Goal: Use online tool/utility: Utilize a website feature to perform a specific function

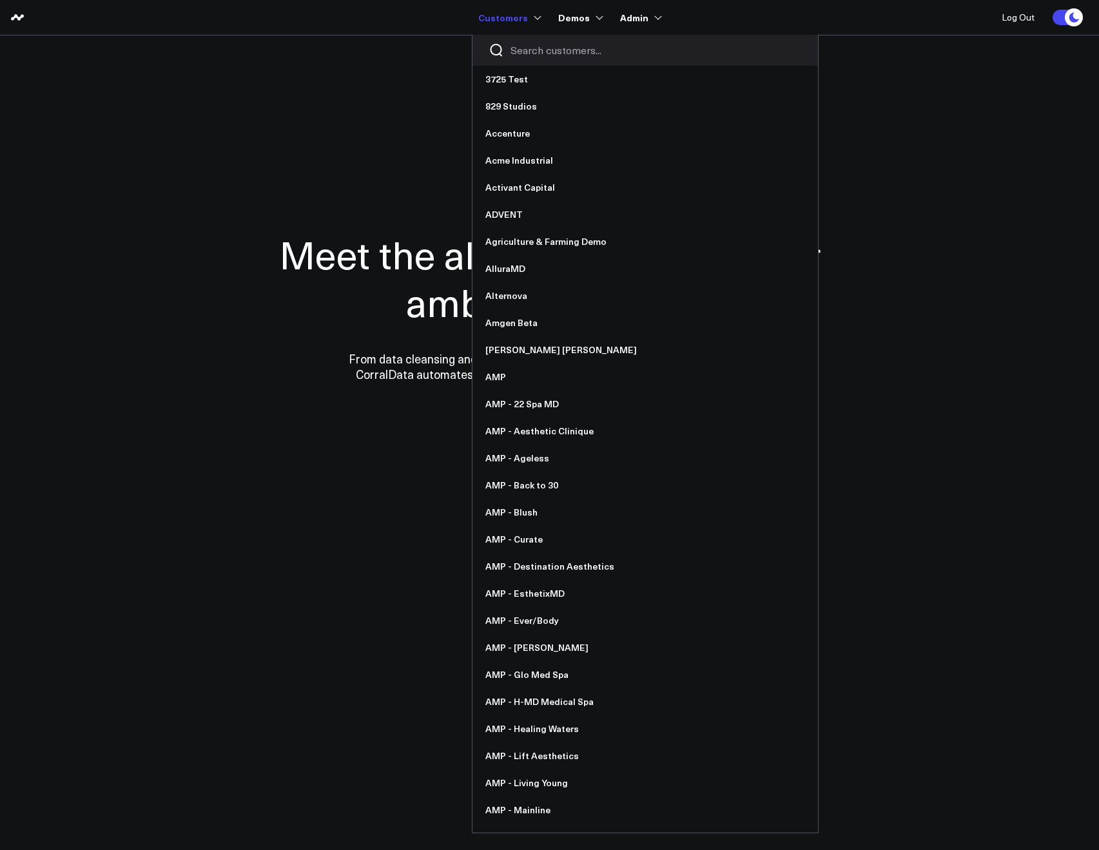
click at [538, 48] on input "Search customers input" at bounding box center [655, 50] width 291 height 14
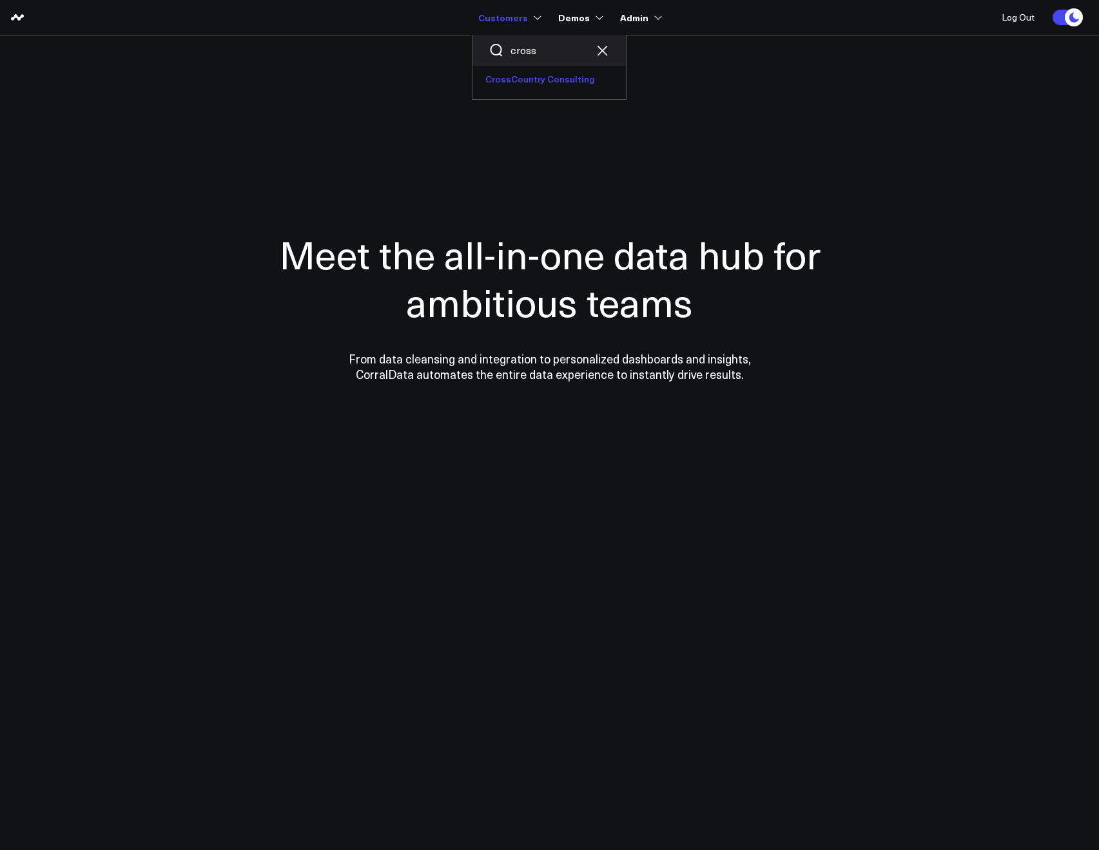
type input "cross"
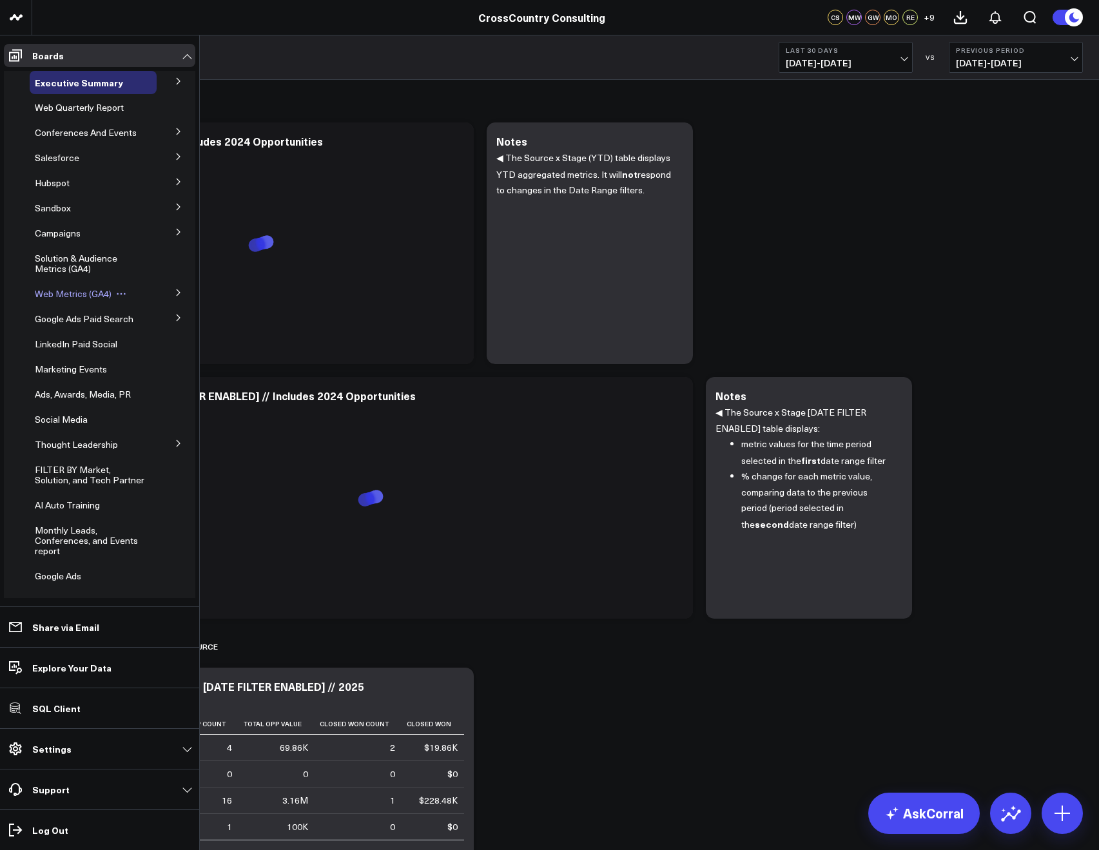
click at [82, 300] on span "Web Metrics (GA4)" at bounding box center [73, 293] width 77 height 12
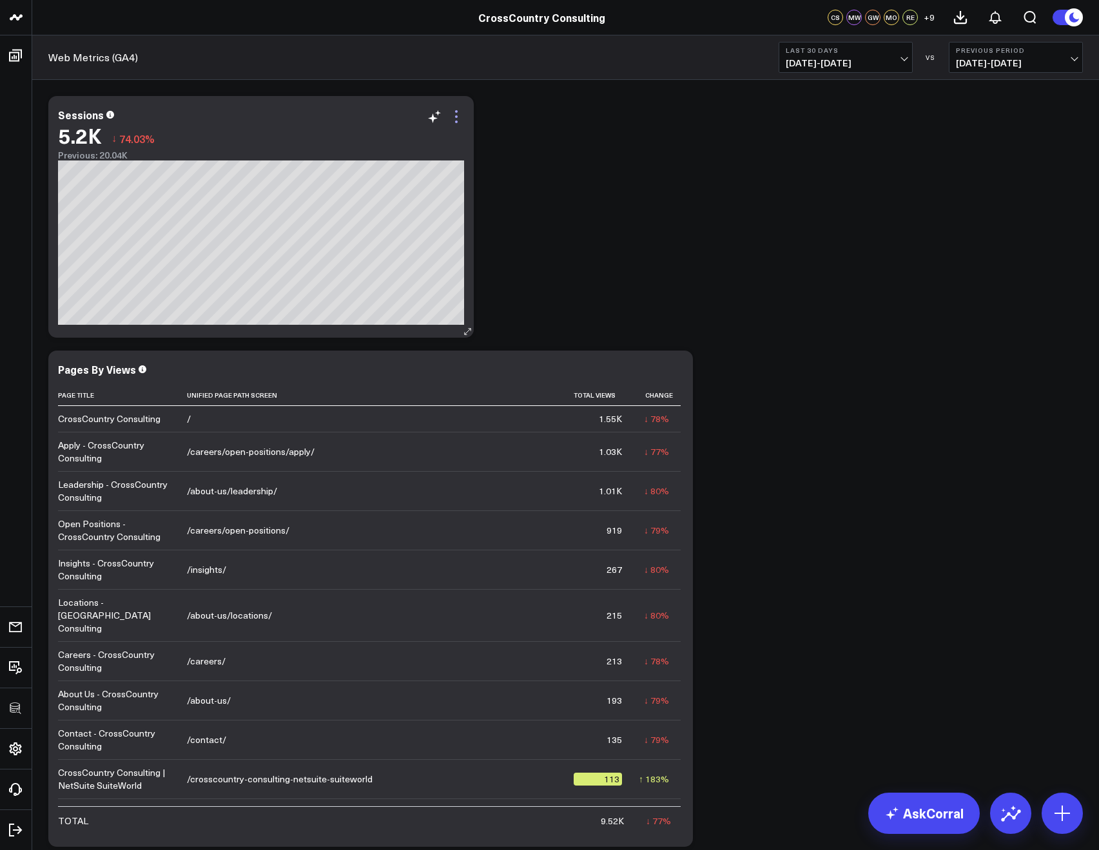
click at [459, 117] on icon at bounding box center [456, 116] width 15 height 15
drag, startPoint x: 390, startPoint y: 364, endPoint x: 876, endPoint y: 31, distance: 589.1
click at [0, 0] on link "Export PNG" at bounding box center [0, 0] width 0 height 0
click at [679, 369] on icon at bounding box center [675, 370] width 15 height 15
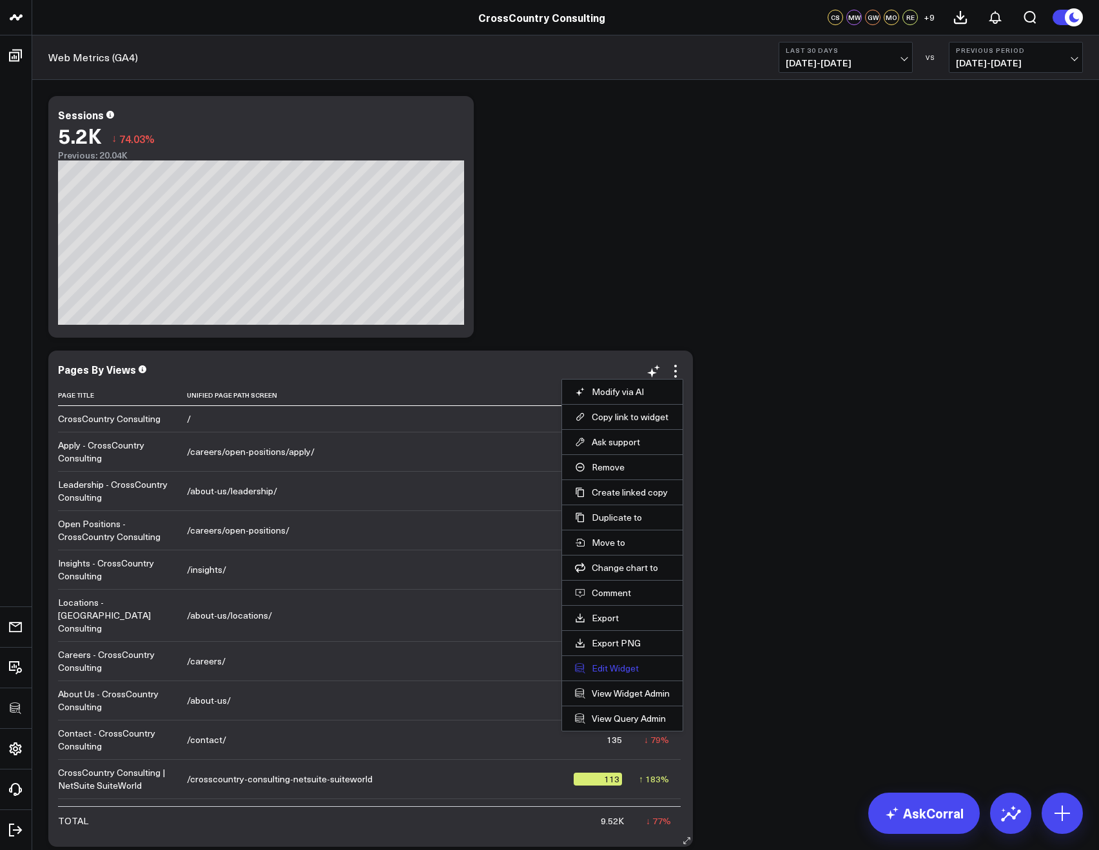
click at [605, 671] on button "Edit Widget" at bounding box center [622, 668] width 95 height 12
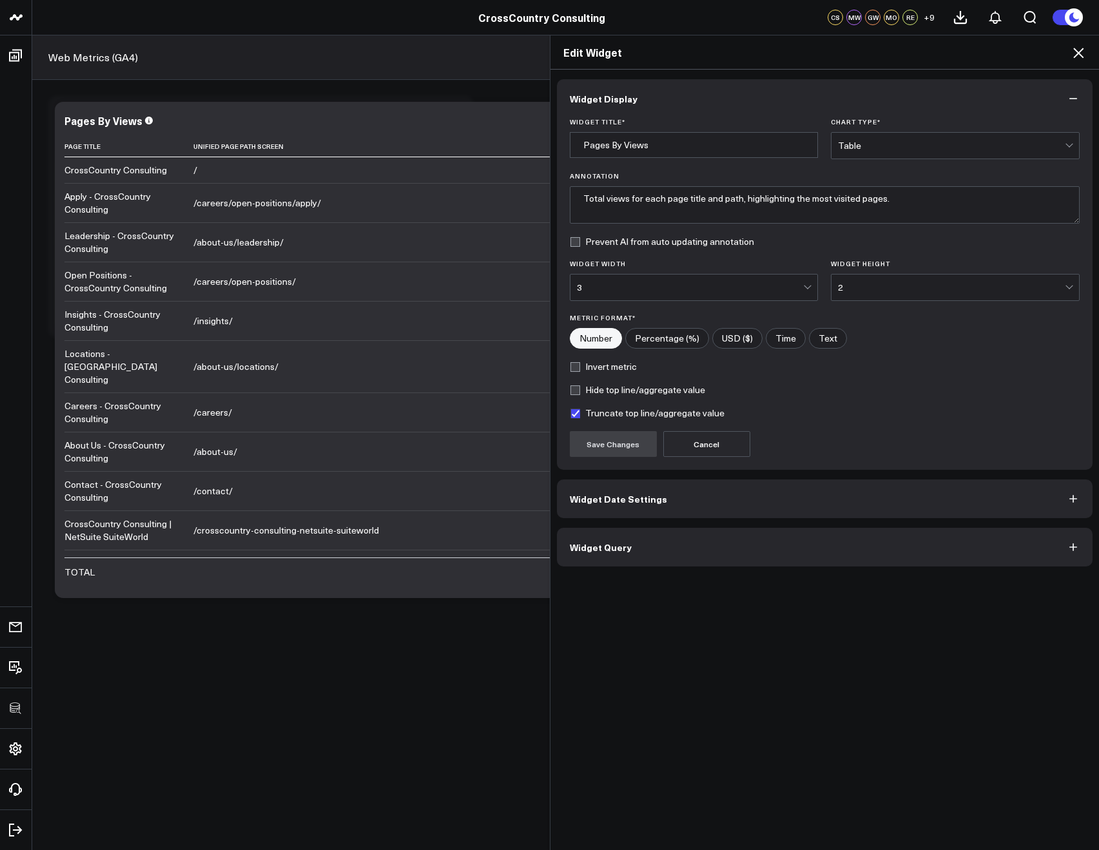
click at [629, 539] on button "Widget Query" at bounding box center [825, 547] width 536 height 39
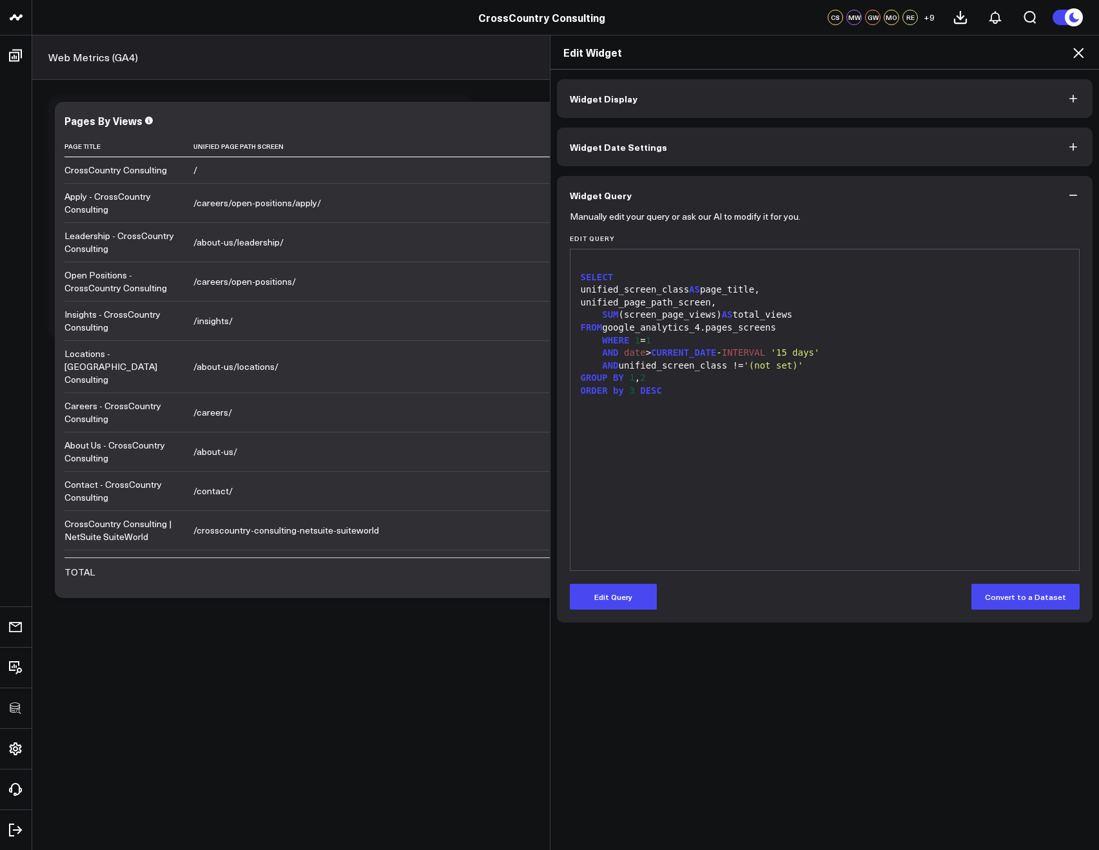
click at [1081, 48] on icon at bounding box center [1077, 52] width 15 height 15
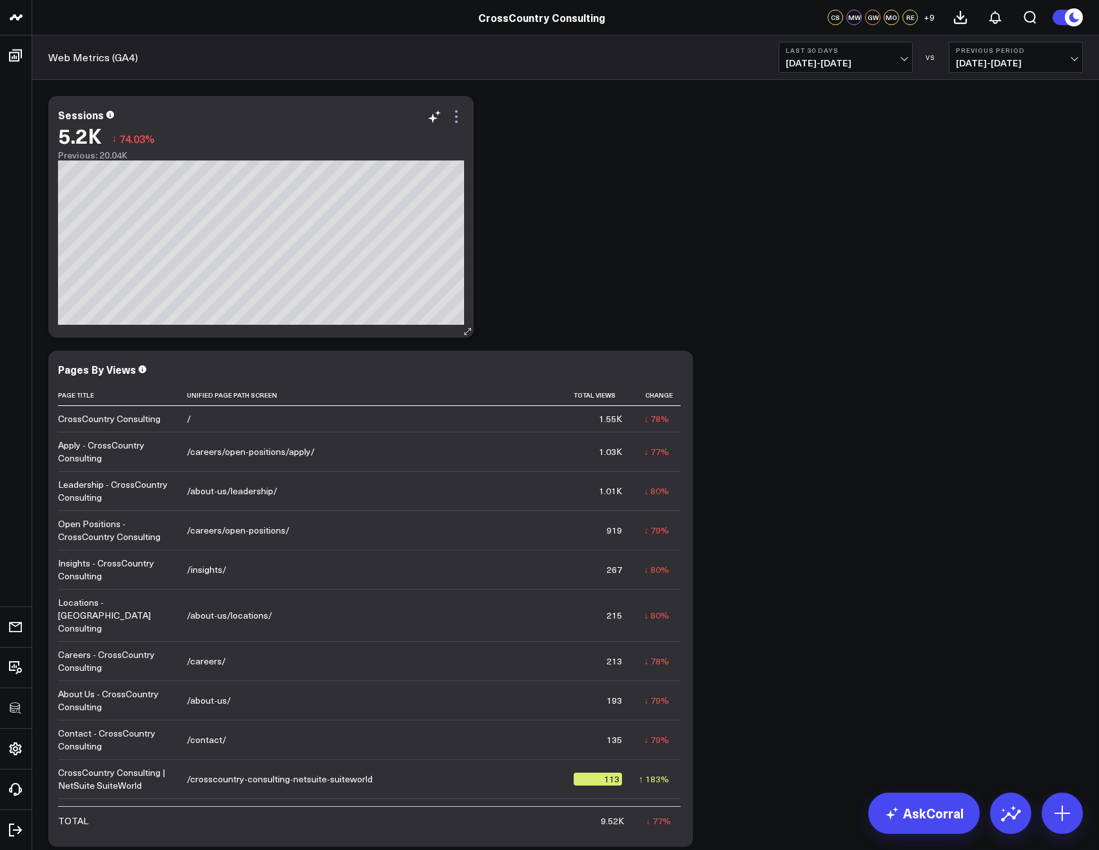
click at [459, 109] on icon at bounding box center [456, 116] width 15 height 15
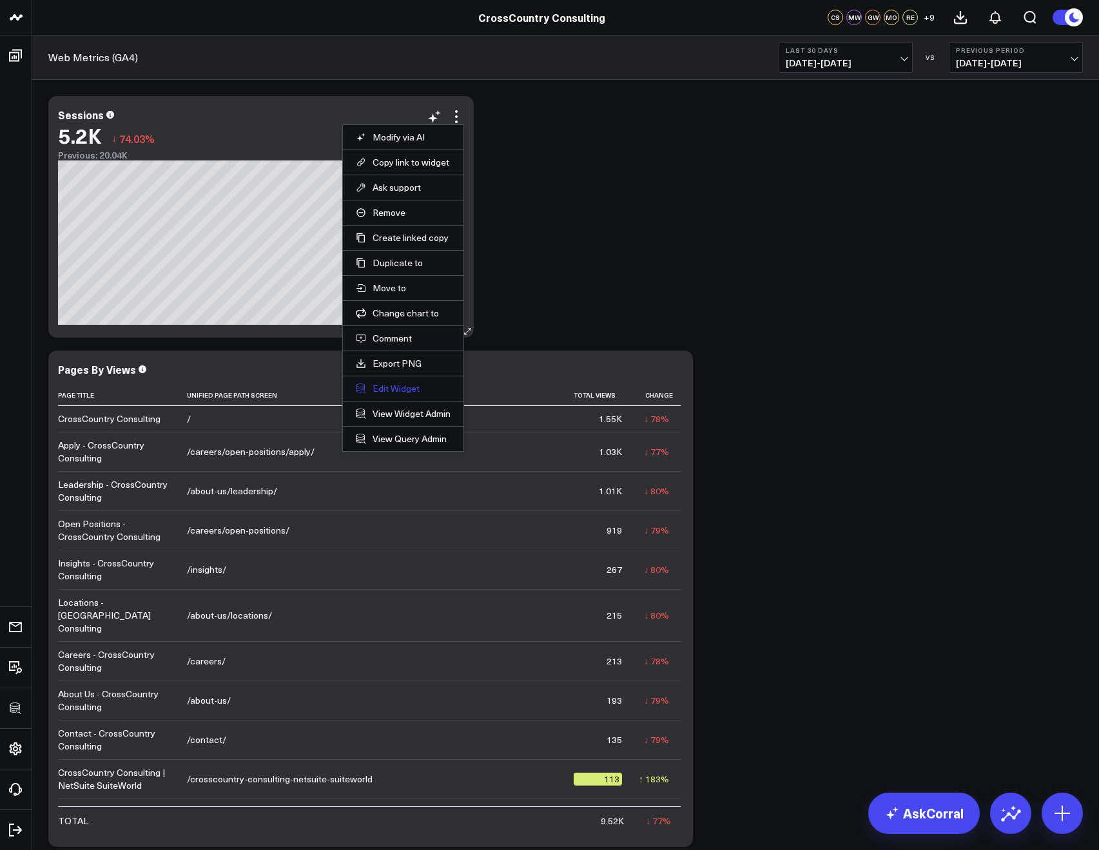
click at [392, 388] on button "Edit Widget" at bounding box center [403, 389] width 95 height 12
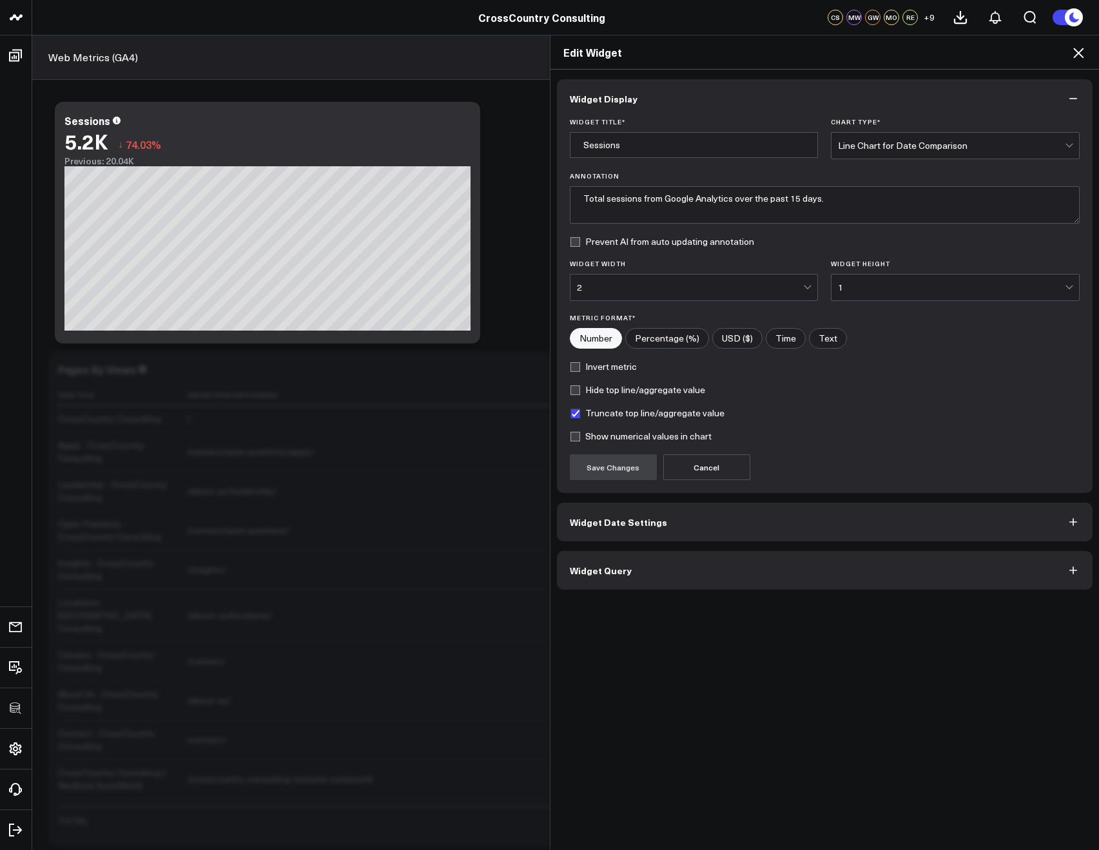
click at [626, 581] on button "Widget Query" at bounding box center [825, 570] width 536 height 39
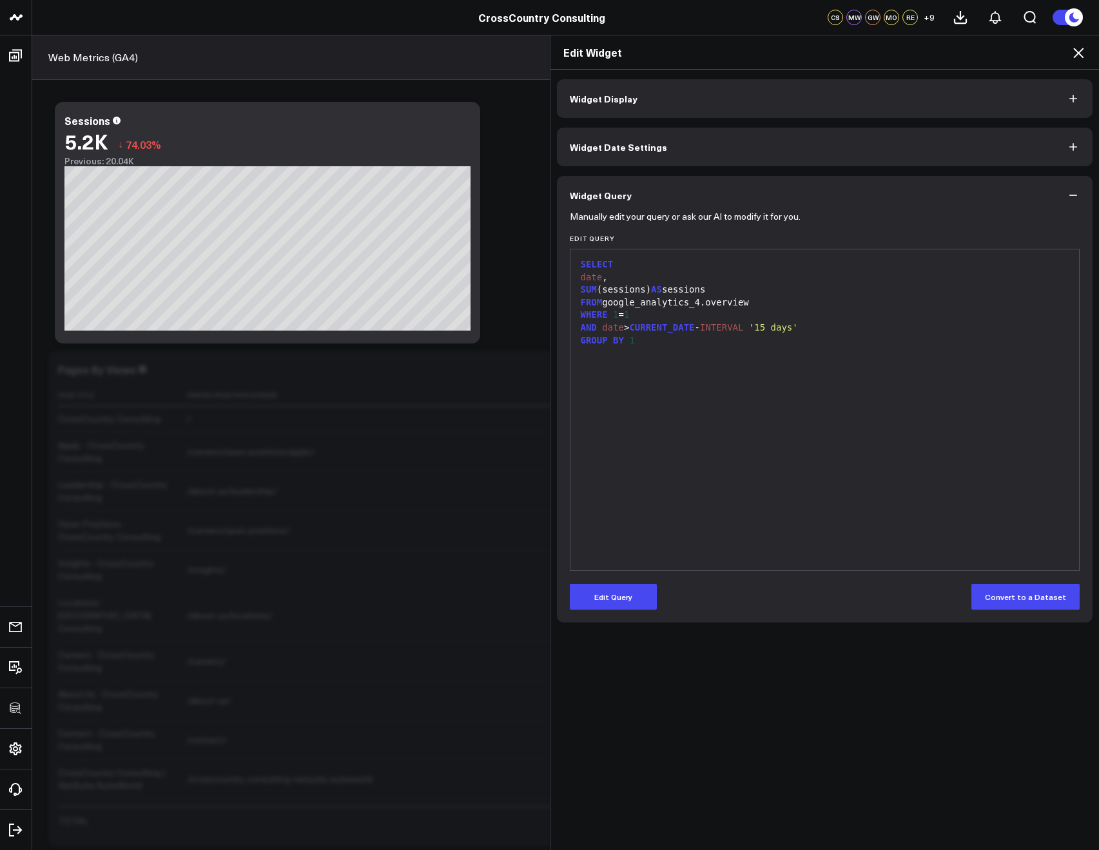
click at [1077, 48] on icon at bounding box center [1077, 52] width 15 height 15
